Goal: Find specific page/section: Find specific page/section

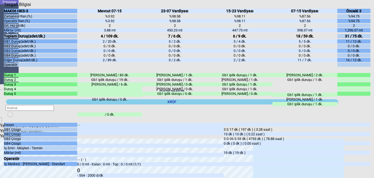
click at [4, 7] on icon "Kapat" at bounding box center [4, 7] width 0 height 0
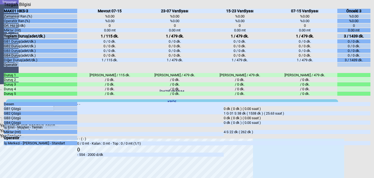
click at [41, 111] on div "GB1 Çözgü" at bounding box center [40, 109] width 73 height 4
click at [4, 7] on icon "Kapat" at bounding box center [4, 7] width 0 height 0
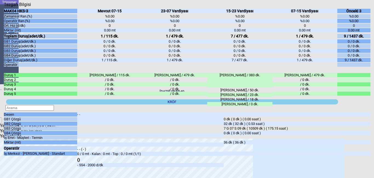
click at [4, 7] on icon "Kapat" at bounding box center [4, 7] width 0 height 0
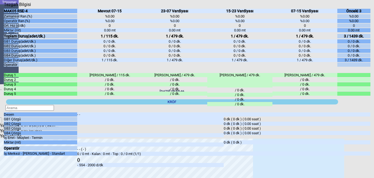
click at [4, 7] on icon "Kapat" at bounding box center [4, 7] width 0 height 0
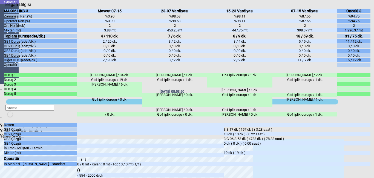
click at [4, 7] on icon "Kapat" at bounding box center [4, 7] width 0 height 0
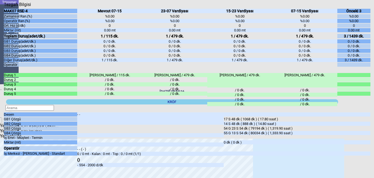
click at [367, 7] on div "Kapat" at bounding box center [187, 7] width 367 height 0
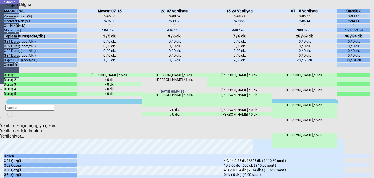
click at [4, 7] on icon "Kapat" at bounding box center [4, 7] width 0 height 0
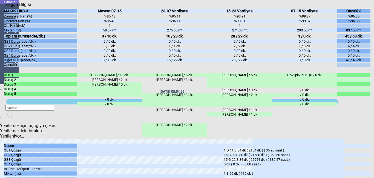
click at [4, 7] on icon "Kapat" at bounding box center [4, 7] width 0 height 0
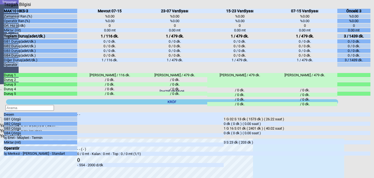
click at [4, 7] on icon "Kapat" at bounding box center [4, 7] width 0 height 0
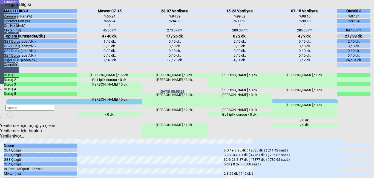
click at [4, 7] on icon "Kapat" at bounding box center [4, 7] width 0 height 0
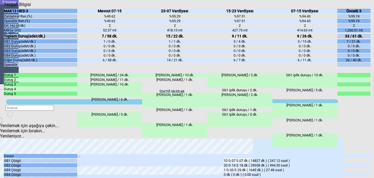
click at [4, 7] on icon "Kapat" at bounding box center [4, 7] width 0 height 0
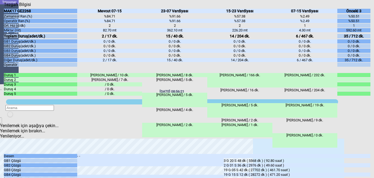
click at [4, 7] on icon "Kapat" at bounding box center [4, 7] width 0 height 0
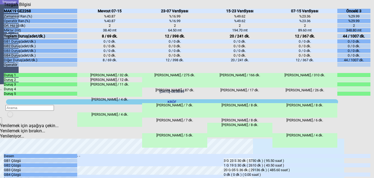
click at [4, 7] on icon "Kapat" at bounding box center [4, 7] width 0 height 0
